Goal: Task Accomplishment & Management: Manage account settings

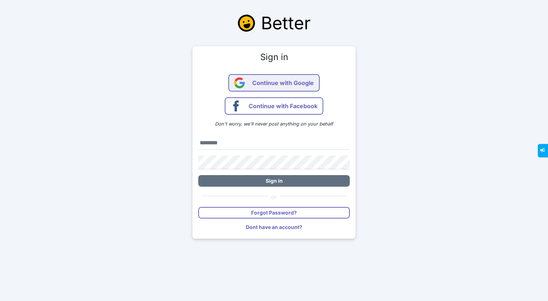
click at [297, 82] on span "Continue with Google" at bounding box center [283, 82] width 62 height 17
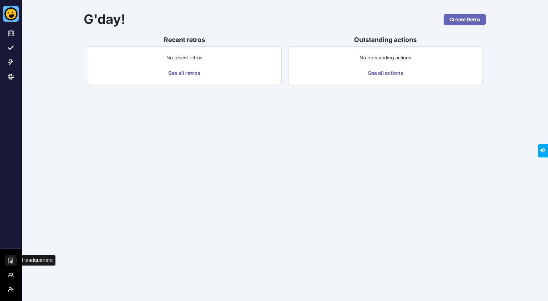
click at [13, 256] on button "Hq Menu" at bounding box center [11, 261] width 12 height 12
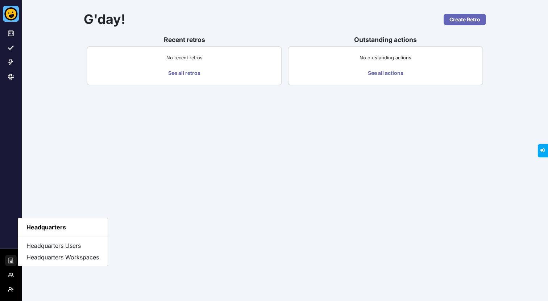
click at [10, 259] on icon "Hq Menu" at bounding box center [11, 261] width 6 height 6
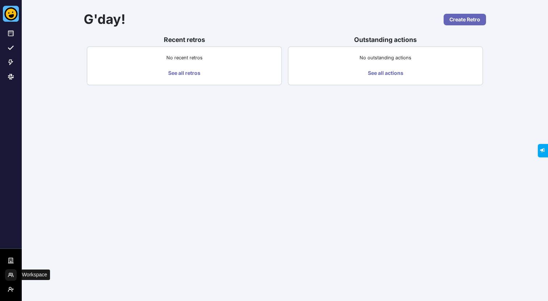
click at [11, 277] on icon "Workspace Menu" at bounding box center [11, 275] width 6 height 6
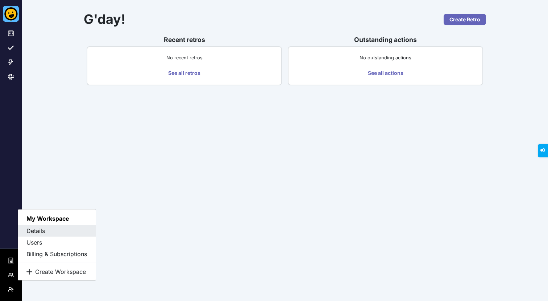
click at [45, 227] on button "Details" at bounding box center [57, 231] width 78 height 12
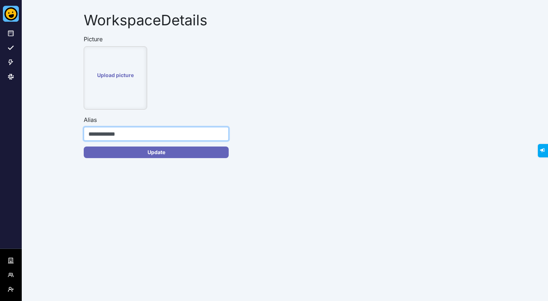
click at [142, 132] on input "**********" at bounding box center [156, 134] width 145 height 14
click at [39, 272] on div "**********" at bounding box center [285, 150] width 526 height 301
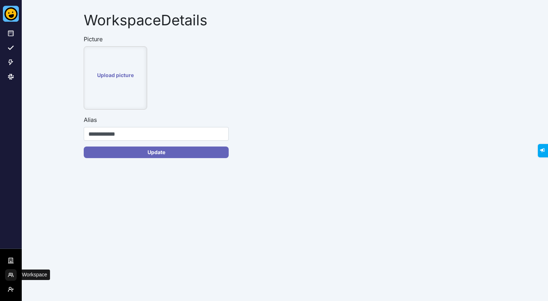
click at [12, 275] on icon "Workspace Menu" at bounding box center [11, 275] width 6 height 6
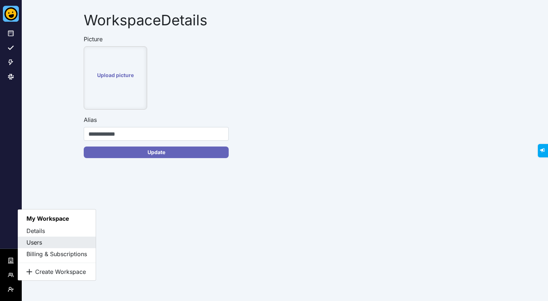
click at [43, 240] on button "Users" at bounding box center [57, 243] width 78 height 12
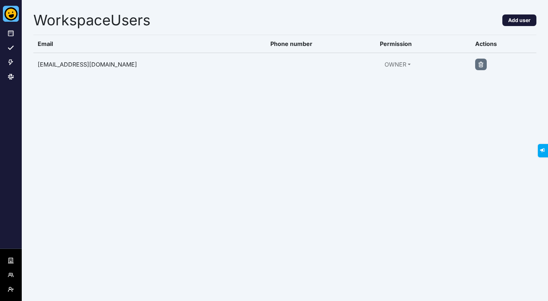
click at [519, 18] on button "Add user" at bounding box center [519, 20] width 34 height 12
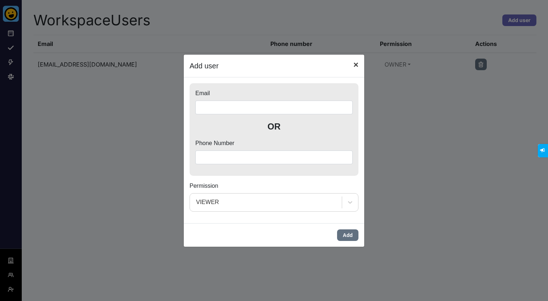
click at [358, 66] on span "×" at bounding box center [355, 65] width 5 height 10
